Goal: Find specific page/section: Find specific page/section

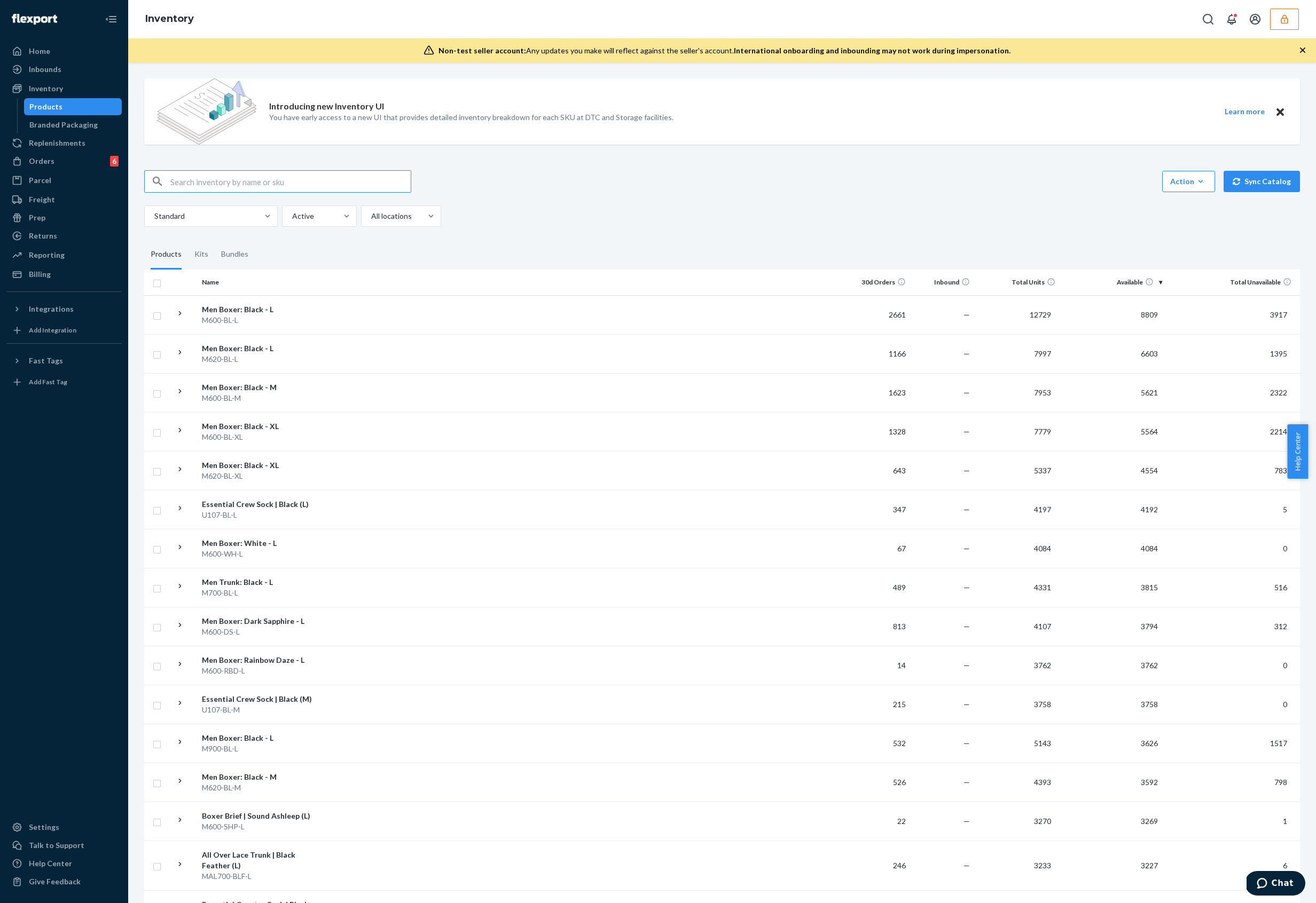
click at [1271, 26] on button "button" at bounding box center [1284, 19] width 29 height 21
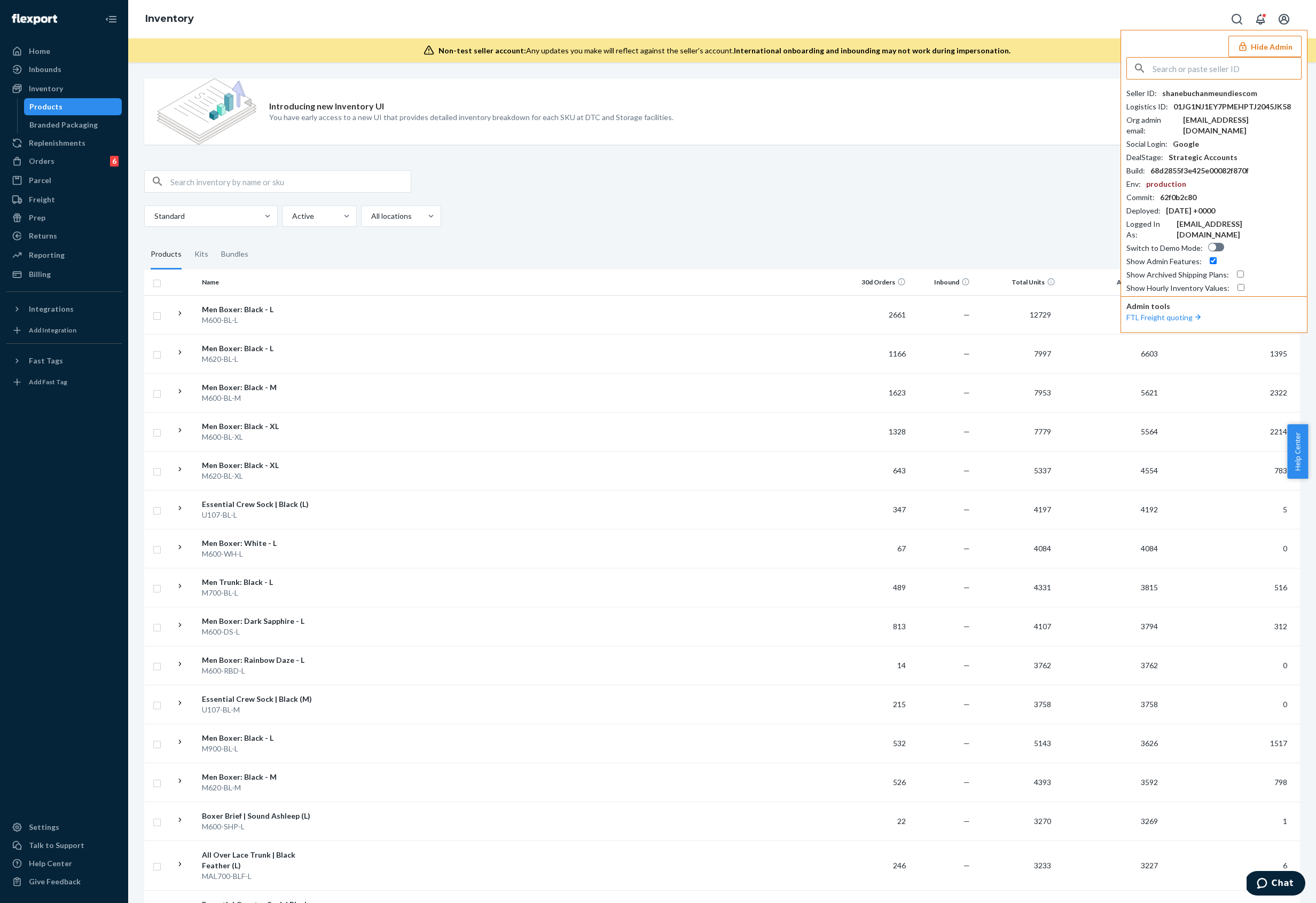
click at [1209, 66] on input "text" at bounding box center [1227, 68] width 148 height 21
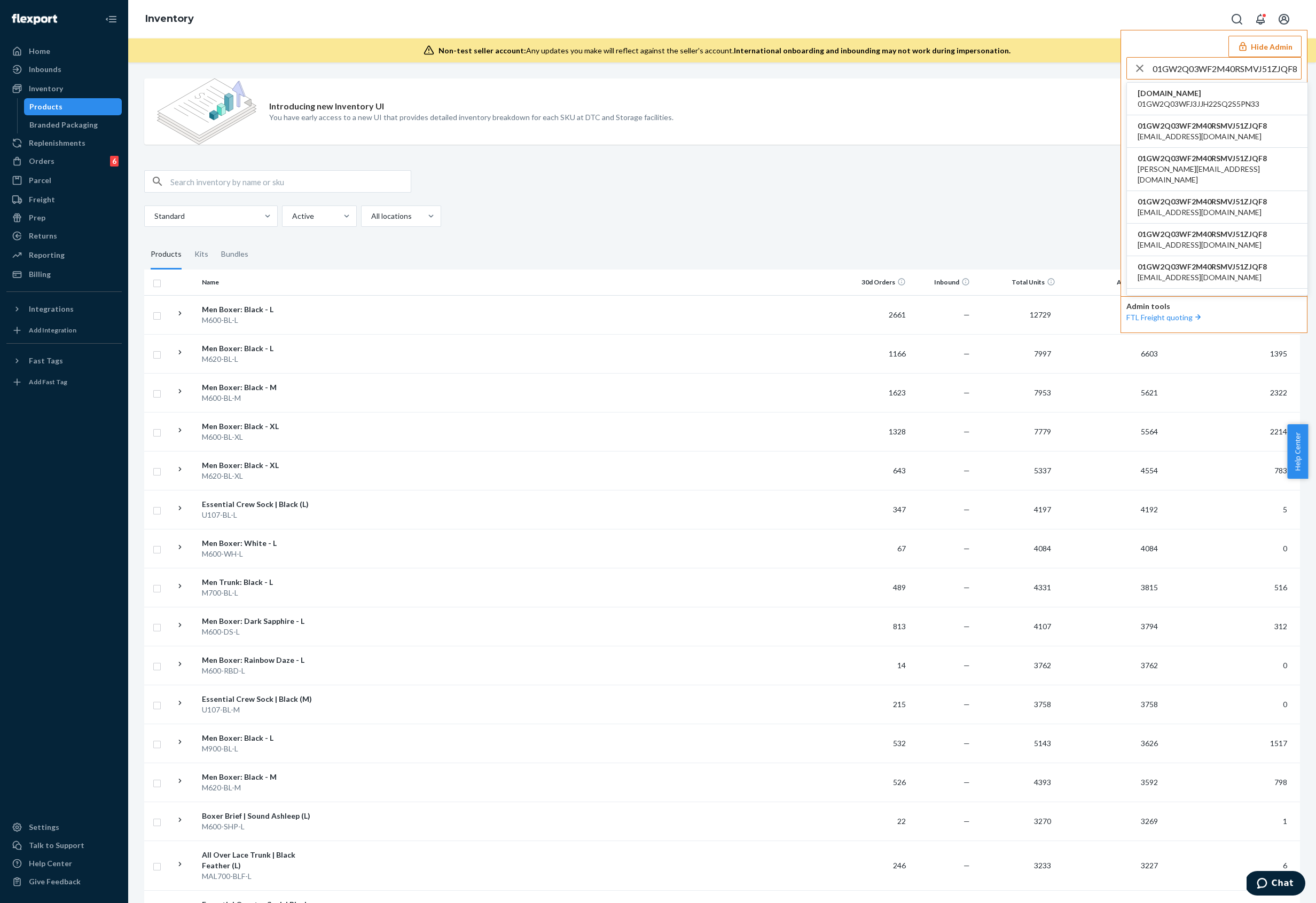
type input "01GW2Q03WF2M40RSMVJ51ZJQF8"
click at [1245, 139] on span "[EMAIL_ADDRESS][DOMAIN_NAME]" at bounding box center [1202, 137] width 129 height 11
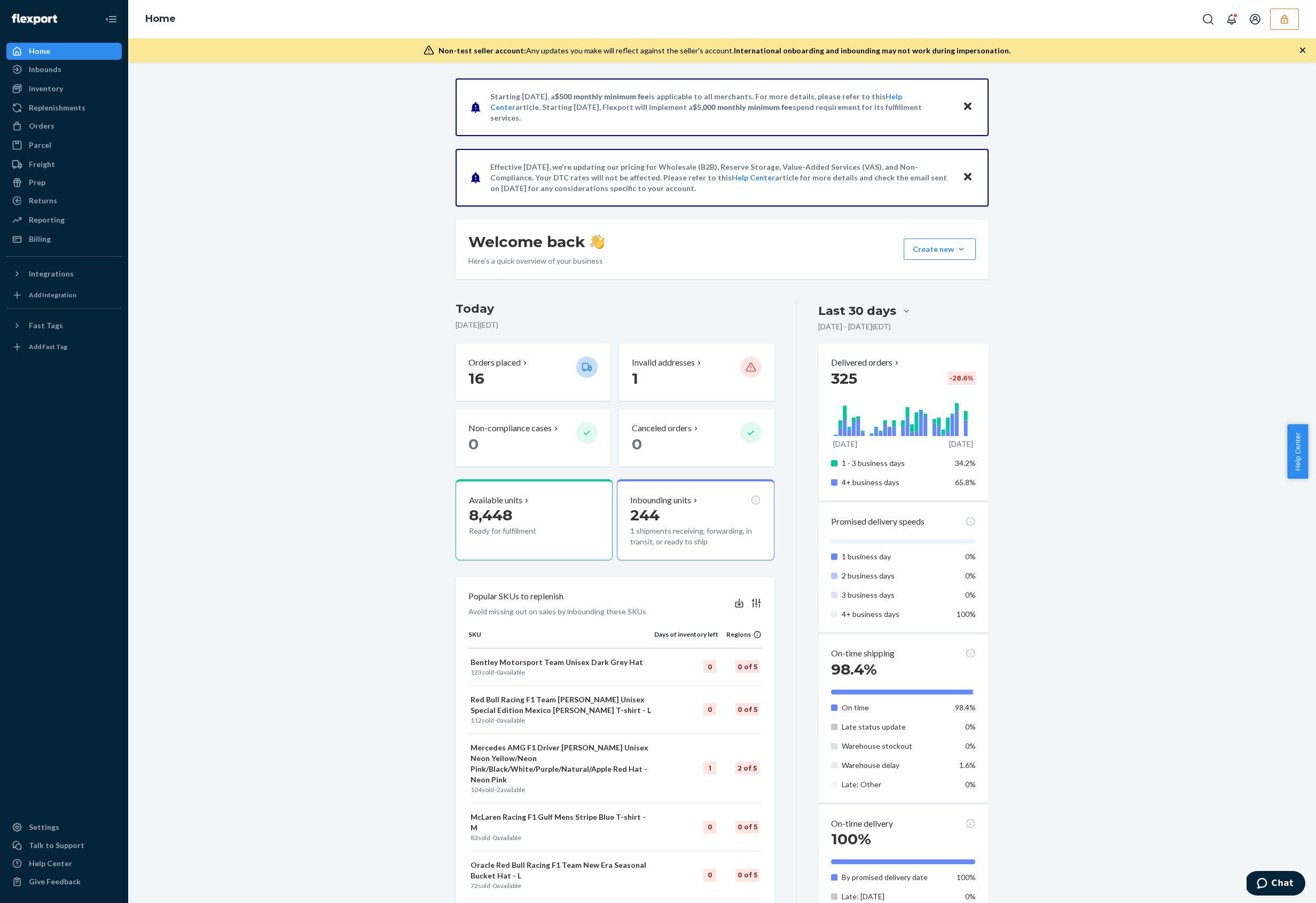
drag, startPoint x: 1260, startPoint y: 91, endPoint x: 1303, endPoint y: 33, distance: 72.2
click at [1260, 90] on div "Starting July 1, 2025, a $500 monthly minimum fee is applicable to all merchant…" at bounding box center [722, 651] width 1171 height 1147
click at [1274, 26] on button "button" at bounding box center [1284, 19] width 29 height 21
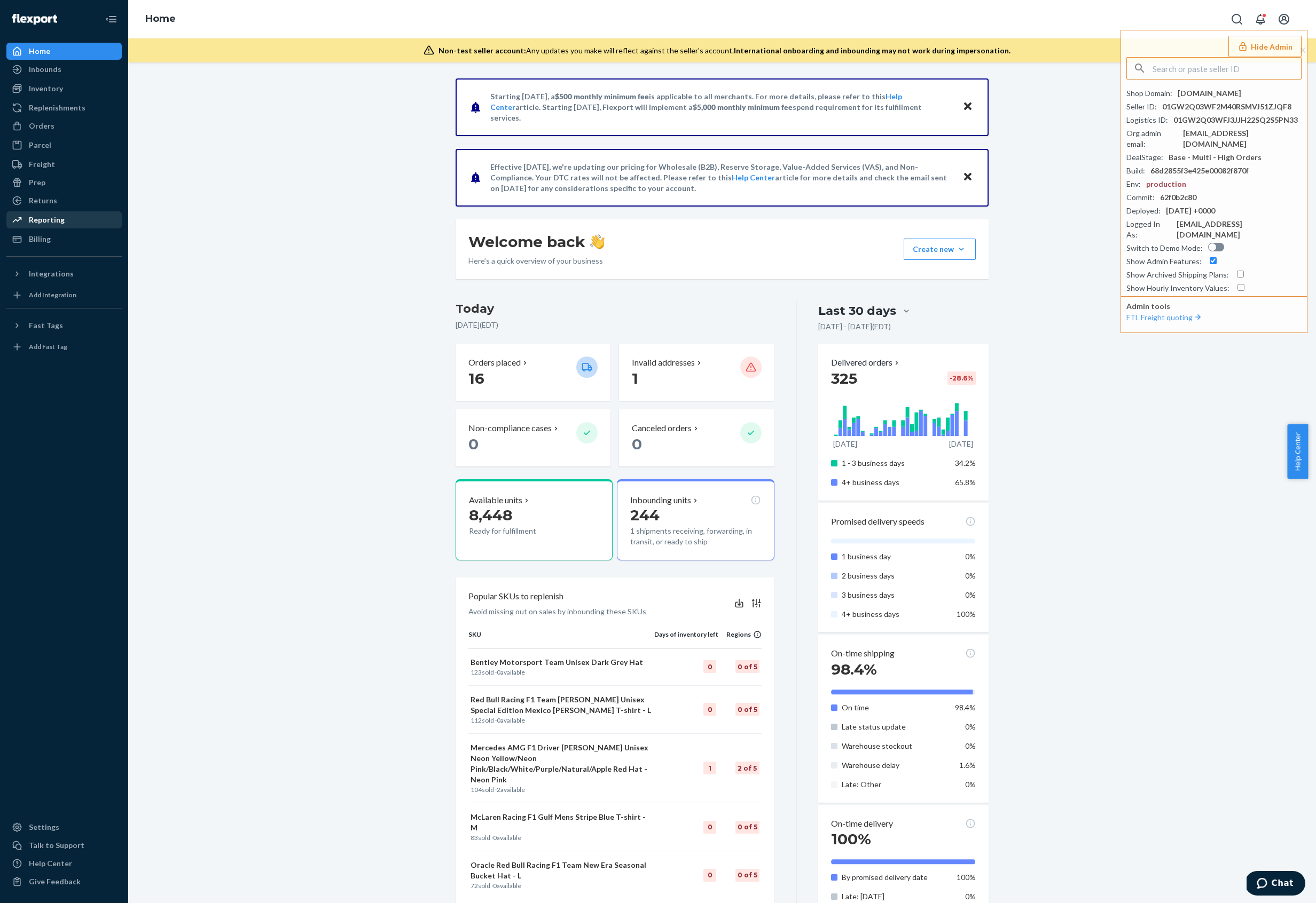
click at [47, 222] on div "Reporting" at bounding box center [46, 220] width 36 height 11
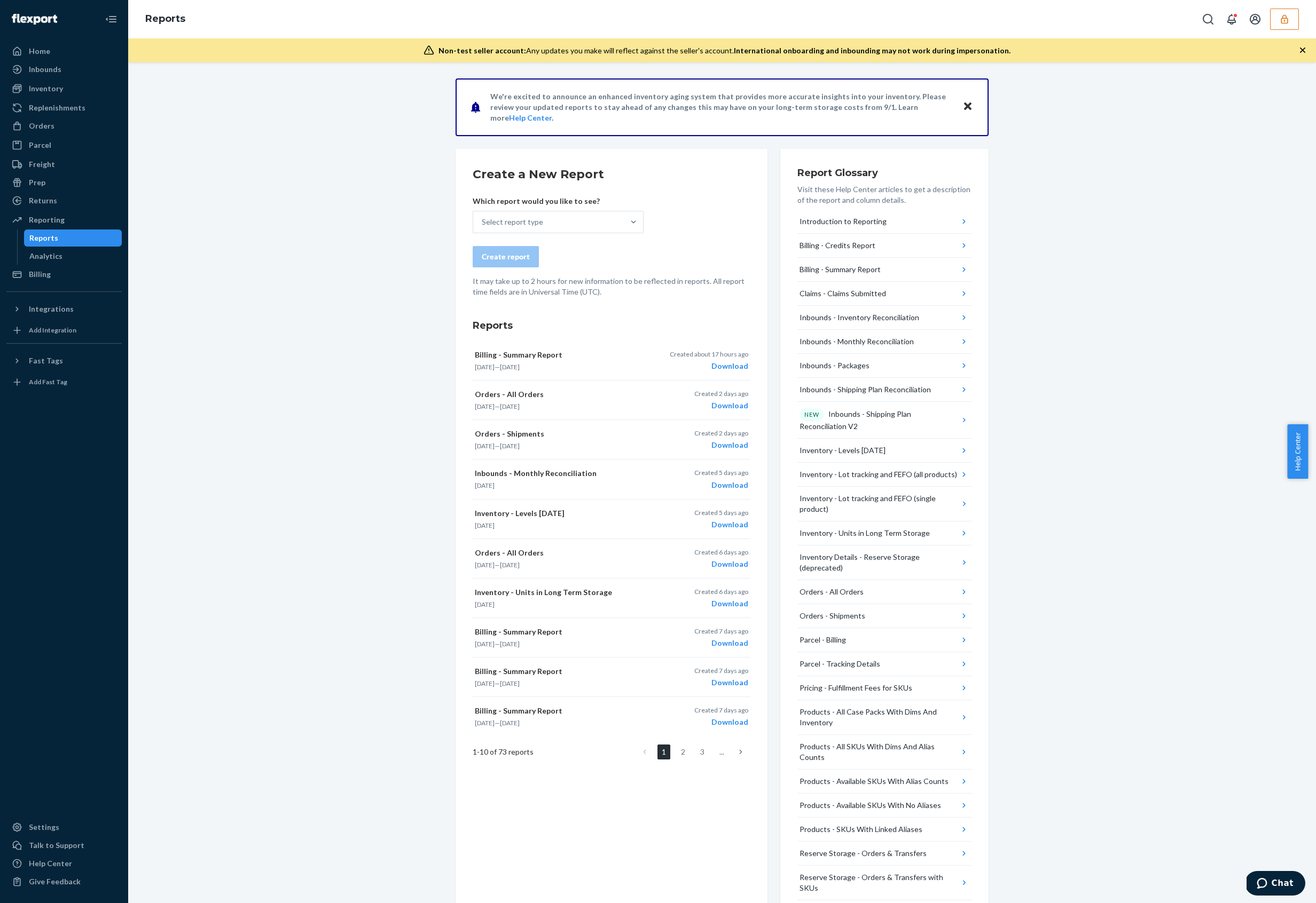
click at [1286, 22] on icon "button" at bounding box center [1284, 19] width 11 height 11
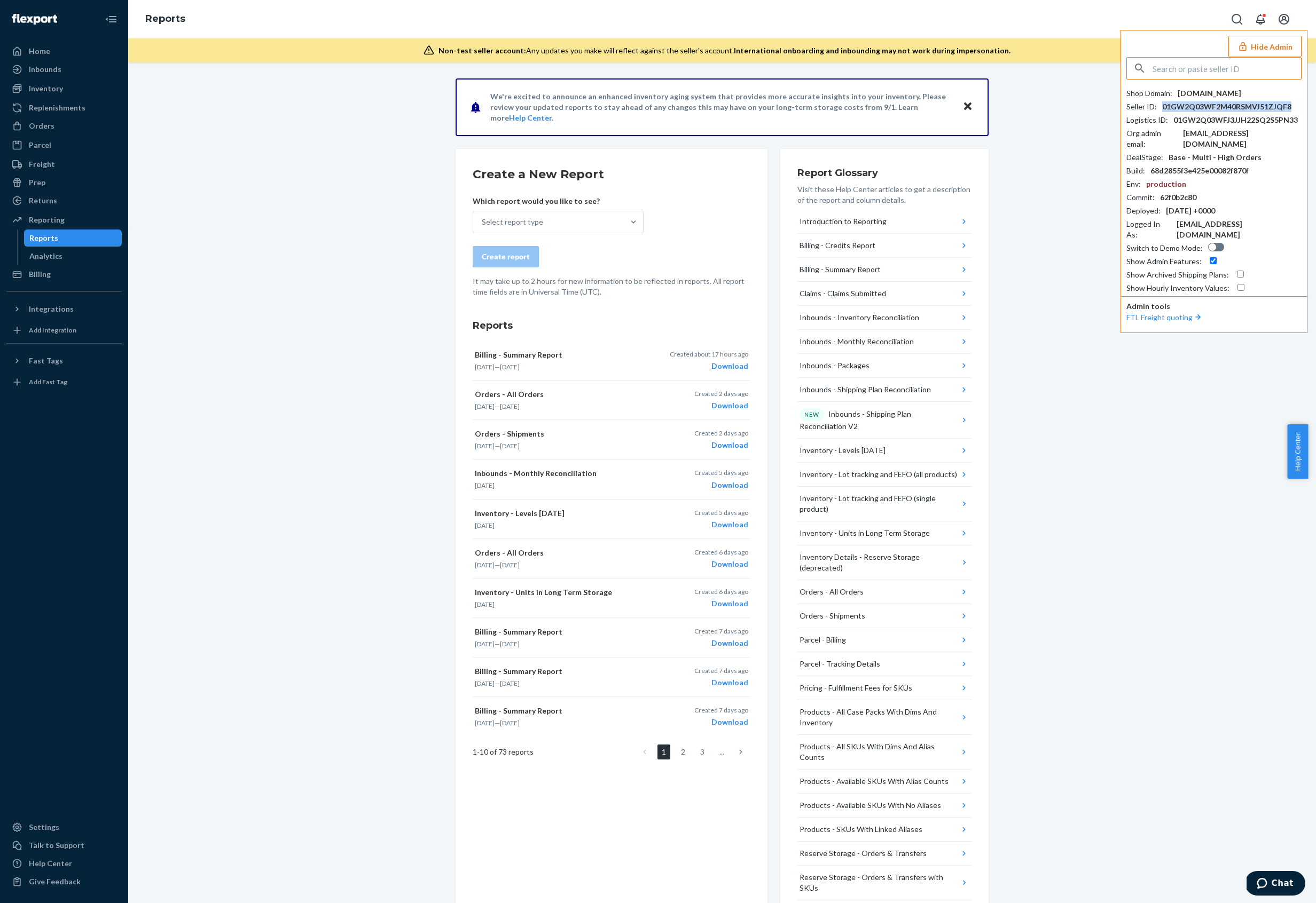
click at [1192, 106] on div "01GW2Q03WF2M40RSMVJ51ZJQF8" at bounding box center [1227, 107] width 129 height 11
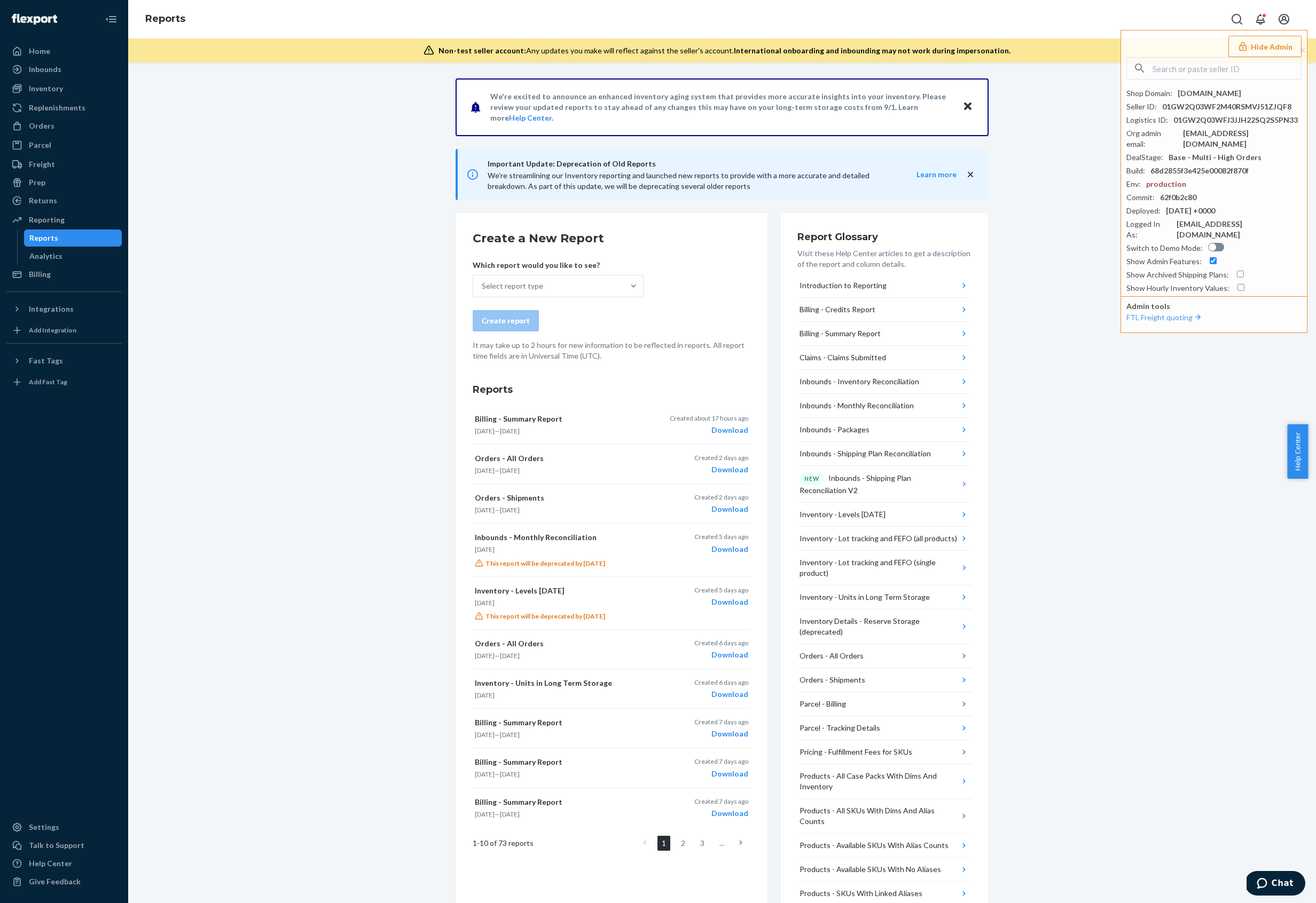
click at [314, 413] on div "We're excited to announce an enhanced inventory aging system that provides more…" at bounding box center [722, 554] width 1171 height 951
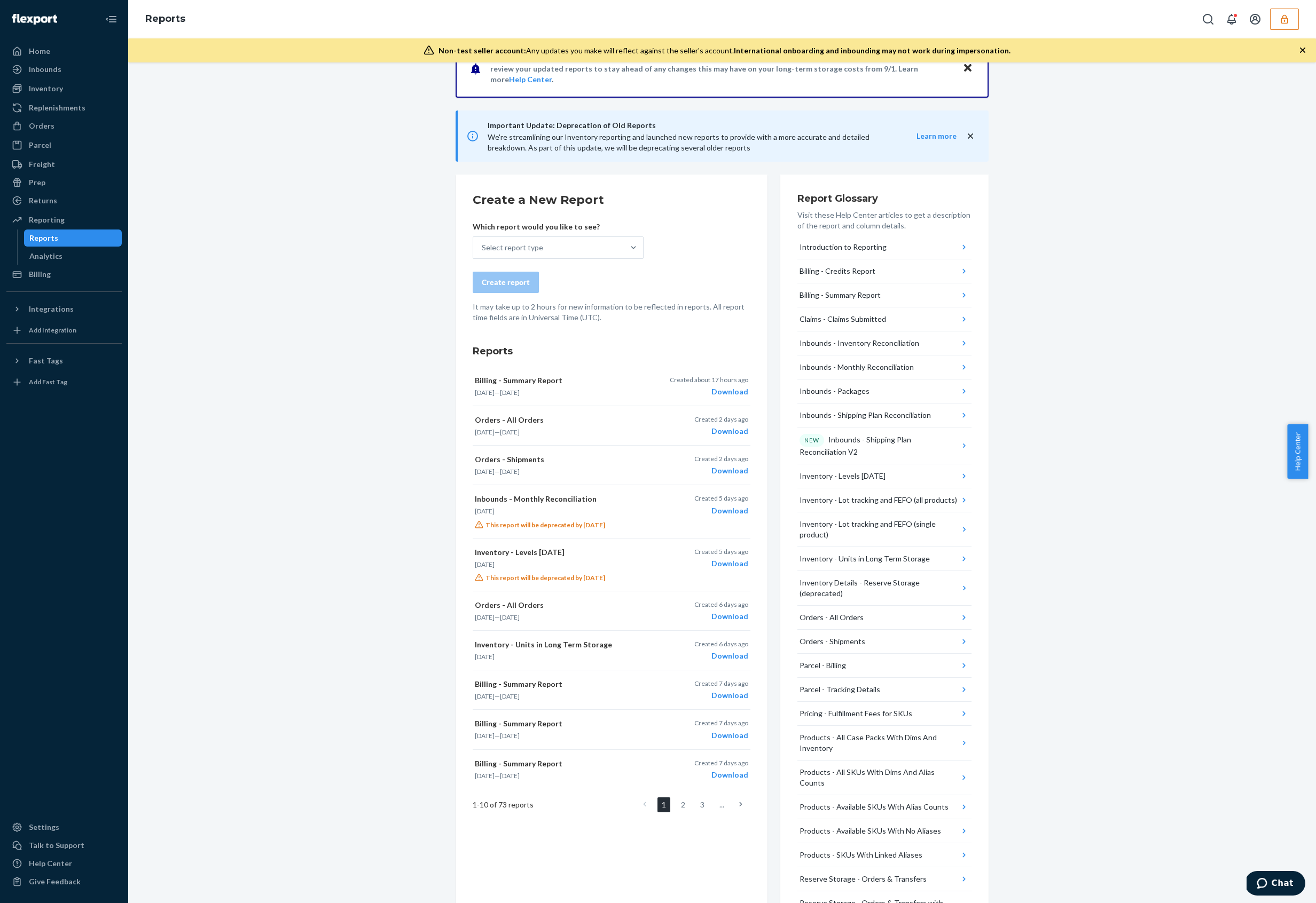
scroll to position [94, 0]
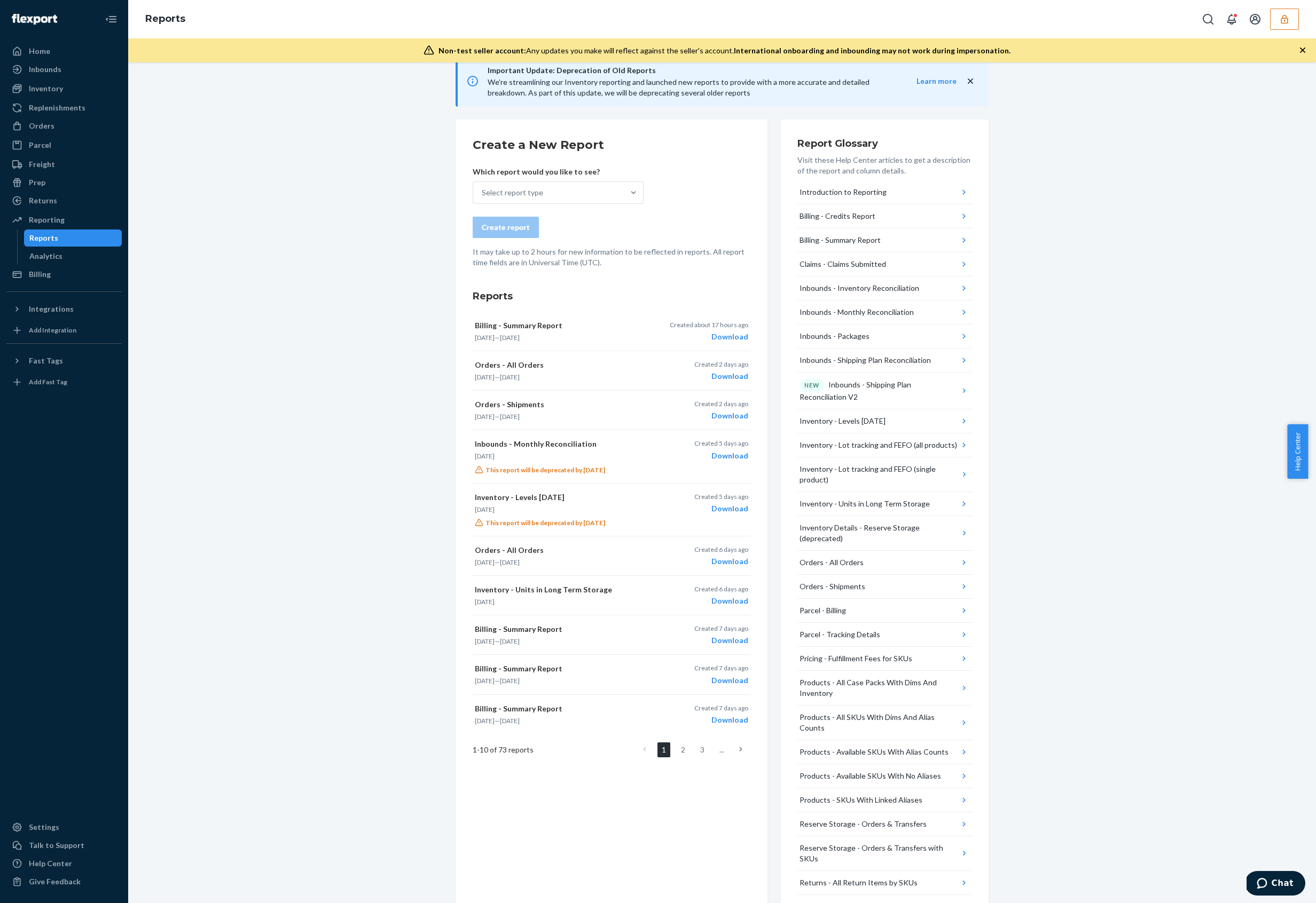
click at [393, 449] on div "We're excited to announce an enhanced inventory aging system that provides more…" at bounding box center [722, 460] width 1171 height 951
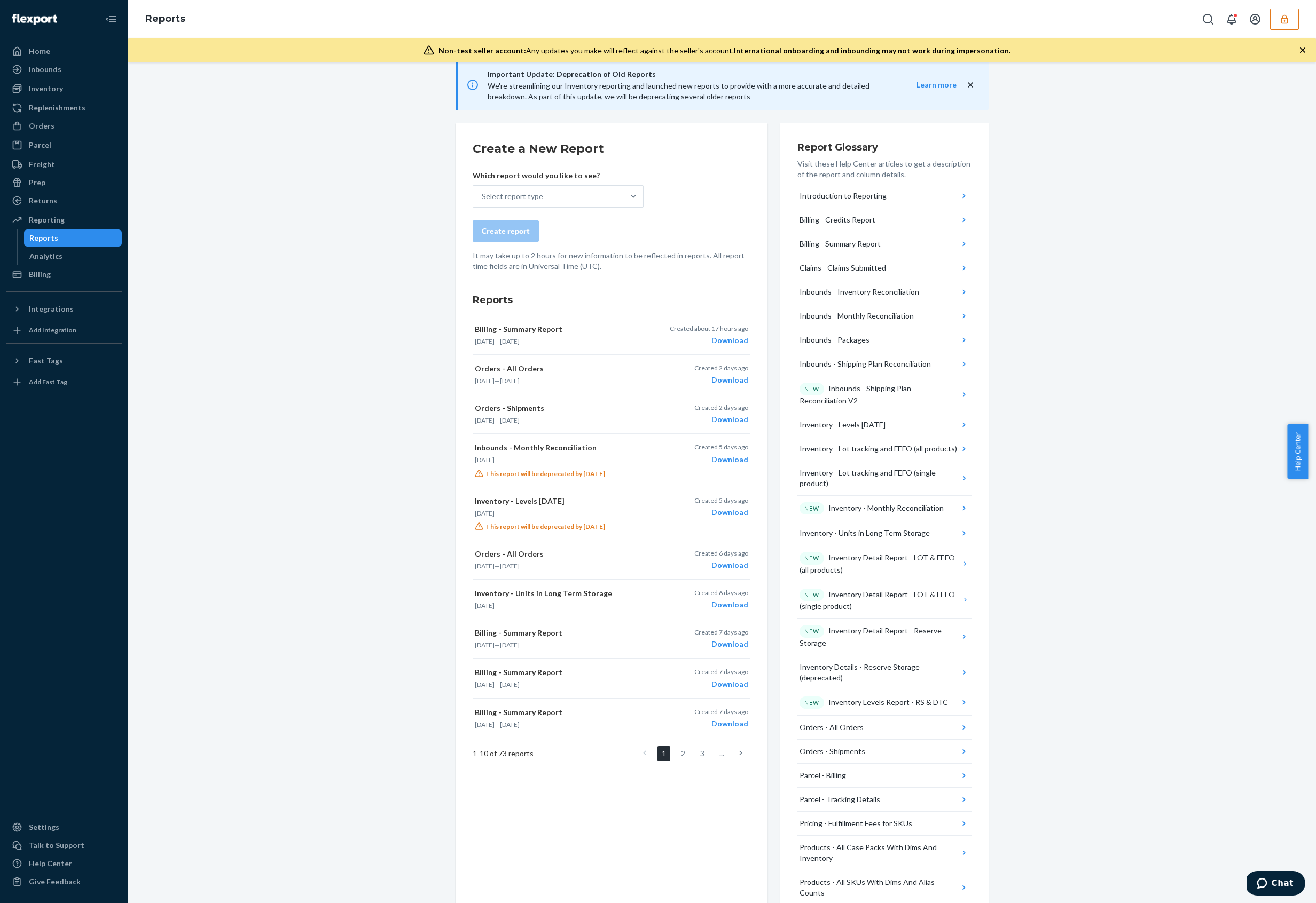
scroll to position [76, 0]
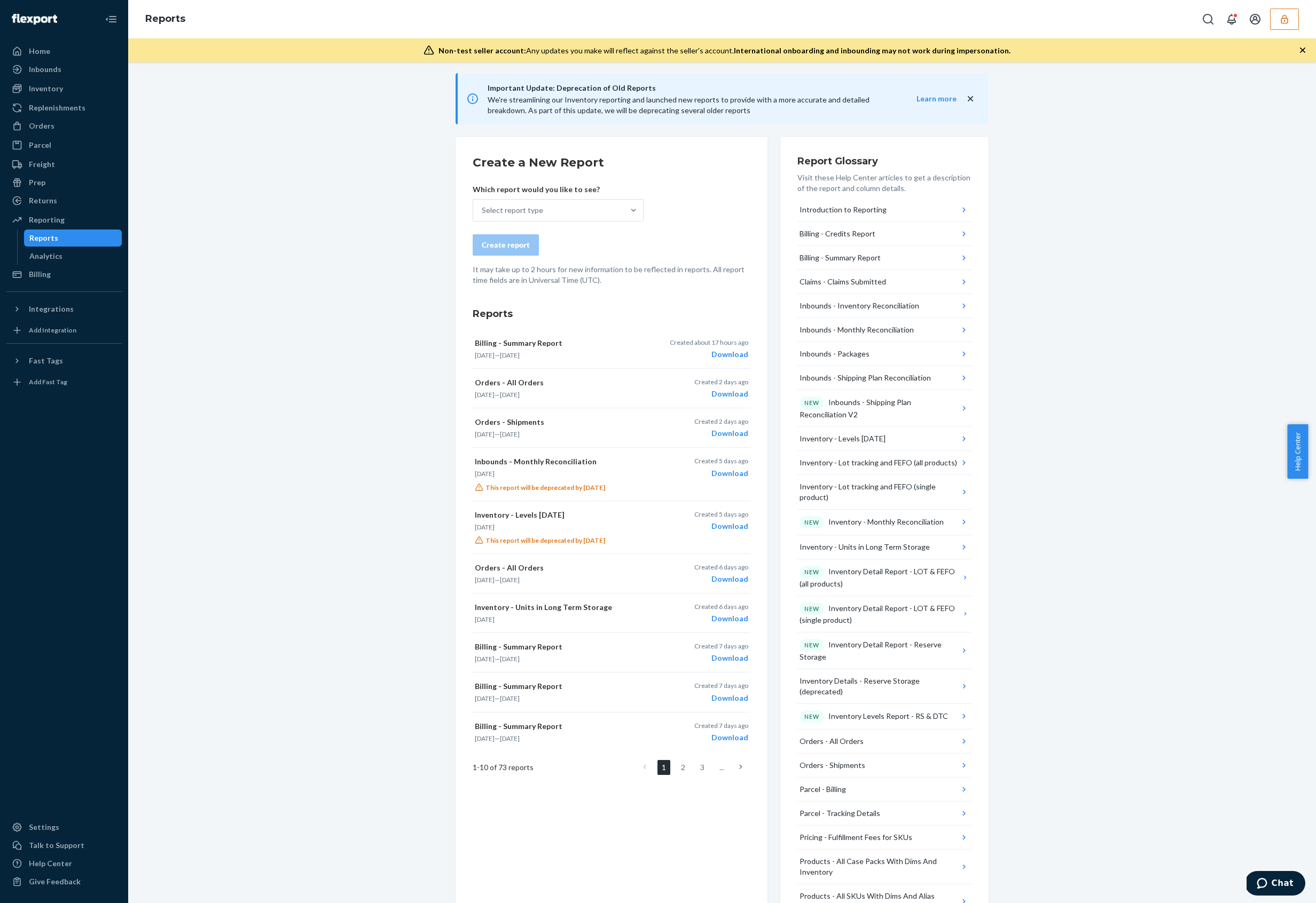
click at [1286, 16] on icon "button" at bounding box center [1284, 19] width 7 height 9
